Goal: Unclear: Browse casually

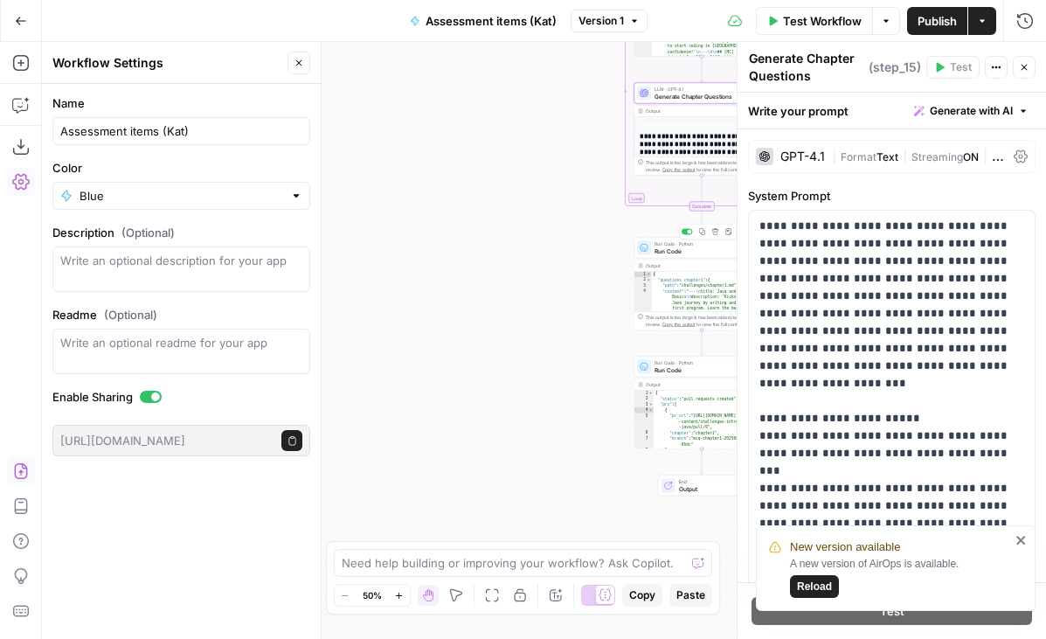
scroll to position [1049, 0]
